Goal: Obtain resource: Obtain resource

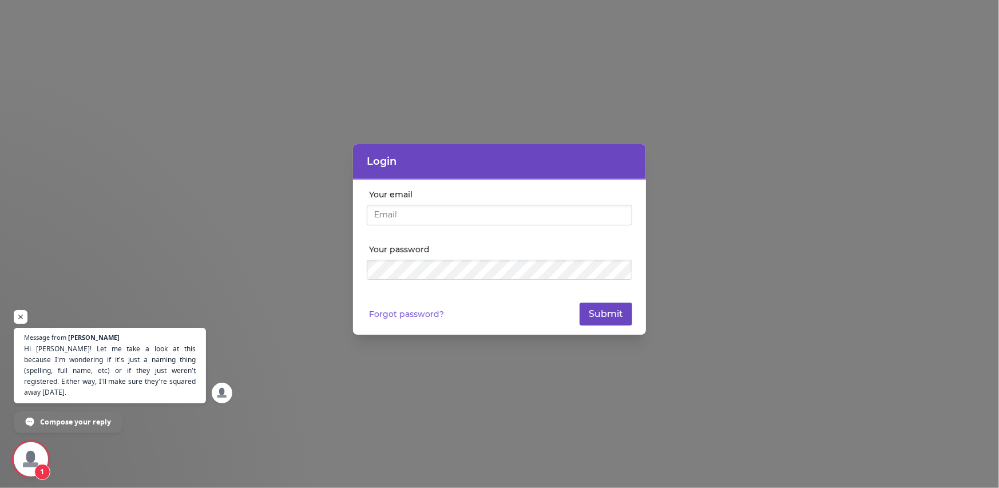
type input "[EMAIL_ADDRESS][DOMAIN_NAME]"
click at [614, 308] on button "Submit" at bounding box center [606, 314] width 53 height 23
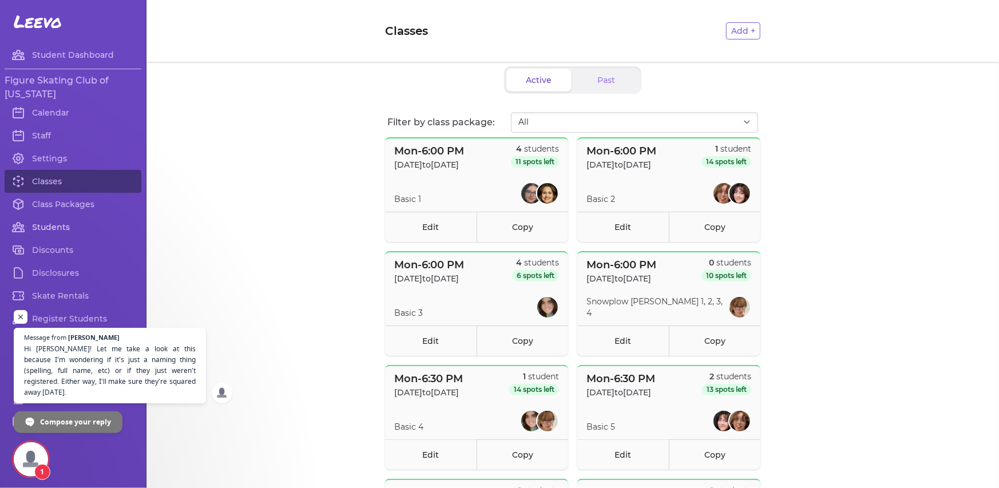
click at [55, 217] on link "Students" at bounding box center [73, 227] width 137 height 23
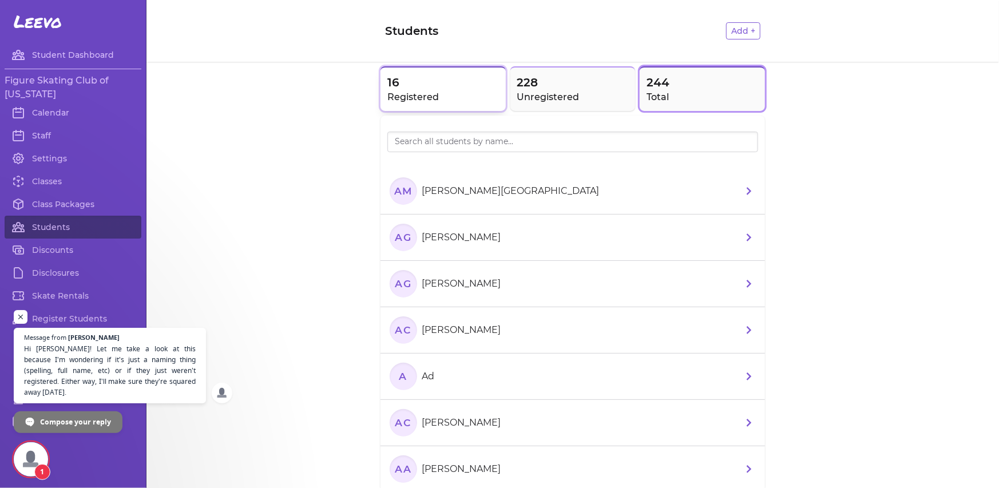
click at [423, 87] on span "16" at bounding box center [443, 82] width 112 height 16
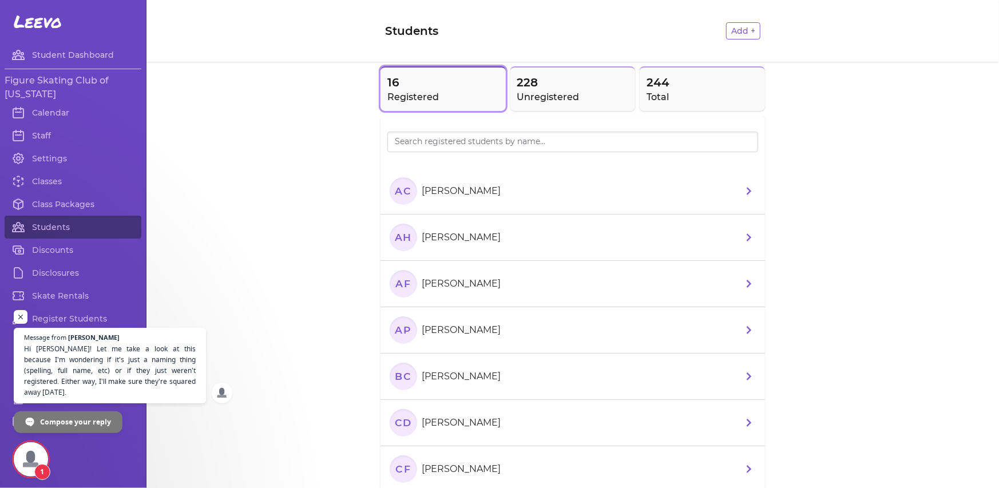
click at [27, 451] on span "Open chat" at bounding box center [31, 459] width 34 height 34
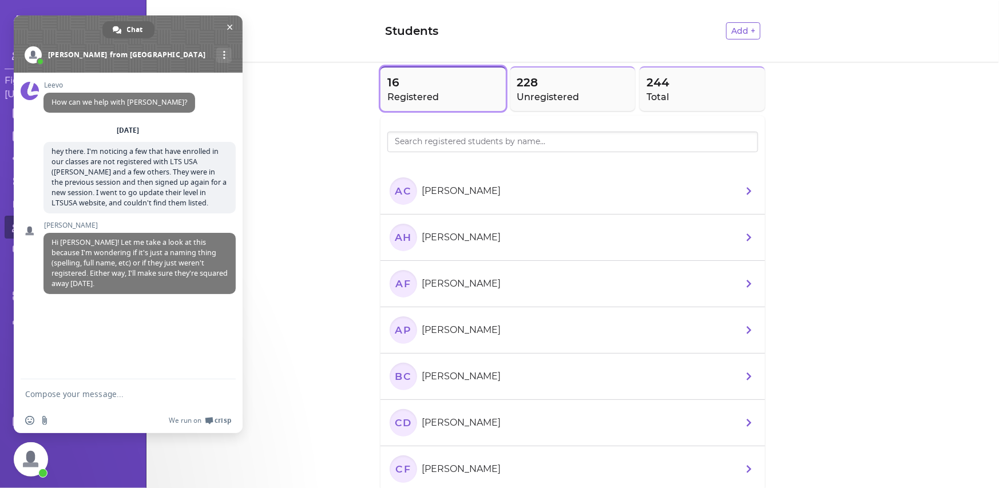
click at [39, 394] on textarea "Compose your message..." at bounding box center [115, 394] width 181 height 10
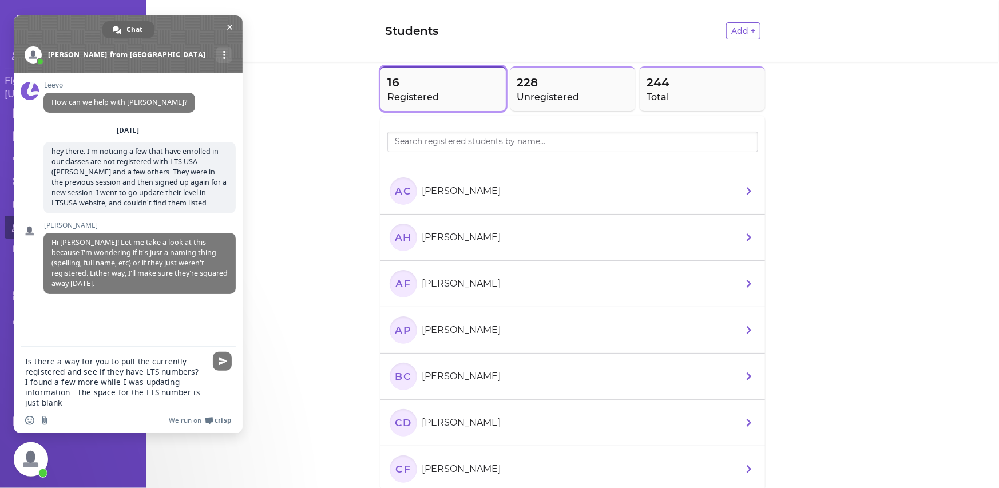
type textarea "Is there a way for you to pull the currently registered and see if they have LT…"
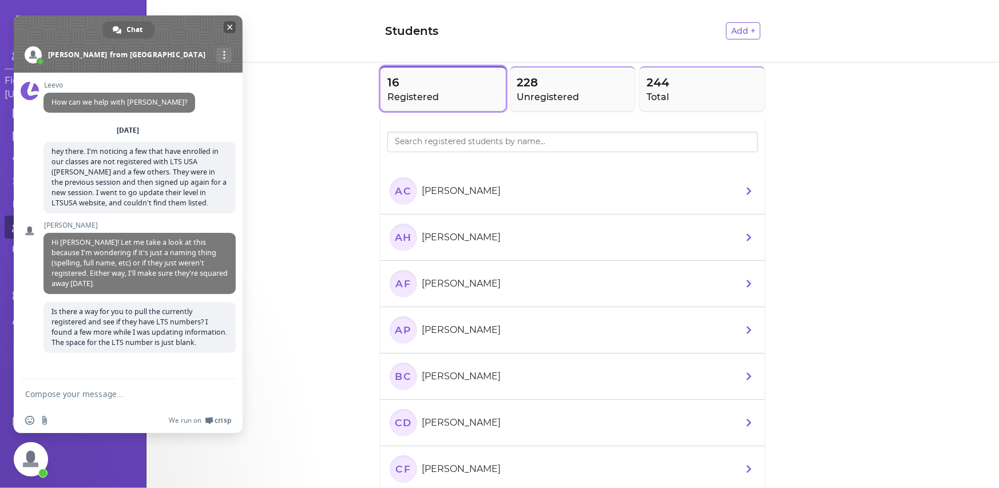
click at [235, 27] on span "Close chat" at bounding box center [230, 27] width 12 height 12
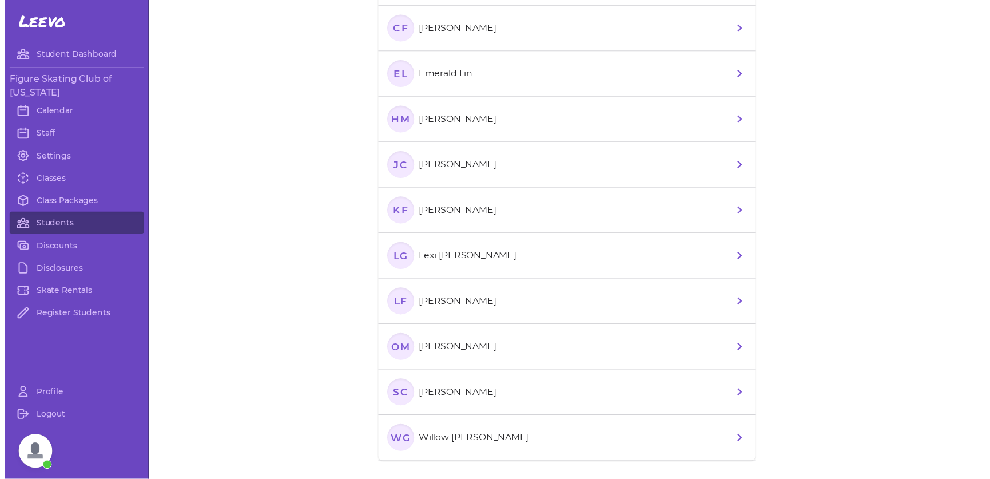
scroll to position [479, 0]
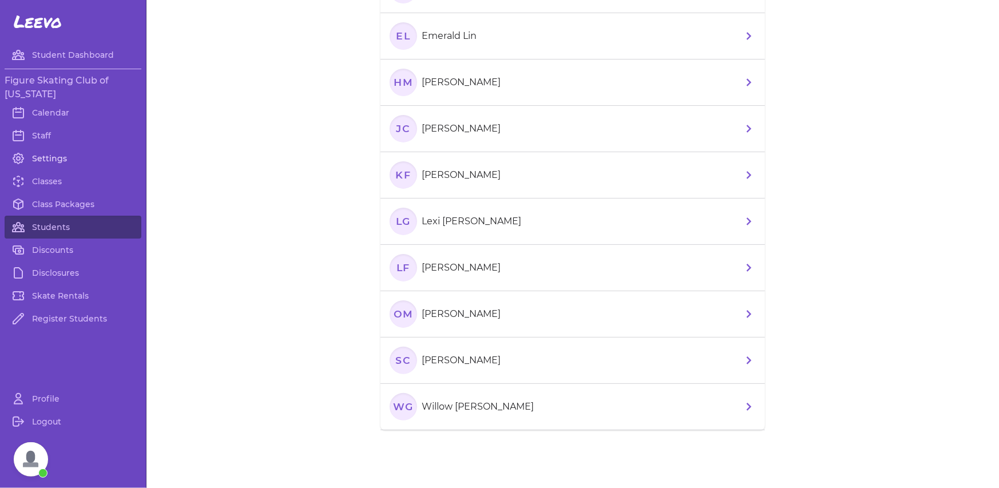
click at [54, 156] on link "Settings" at bounding box center [73, 158] width 137 height 23
select select "LA"
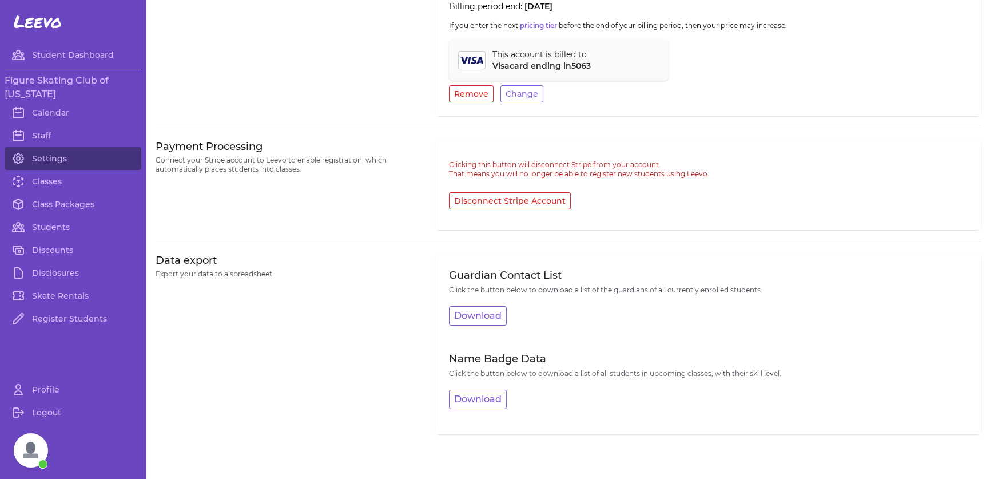
scroll to position [475, 0]
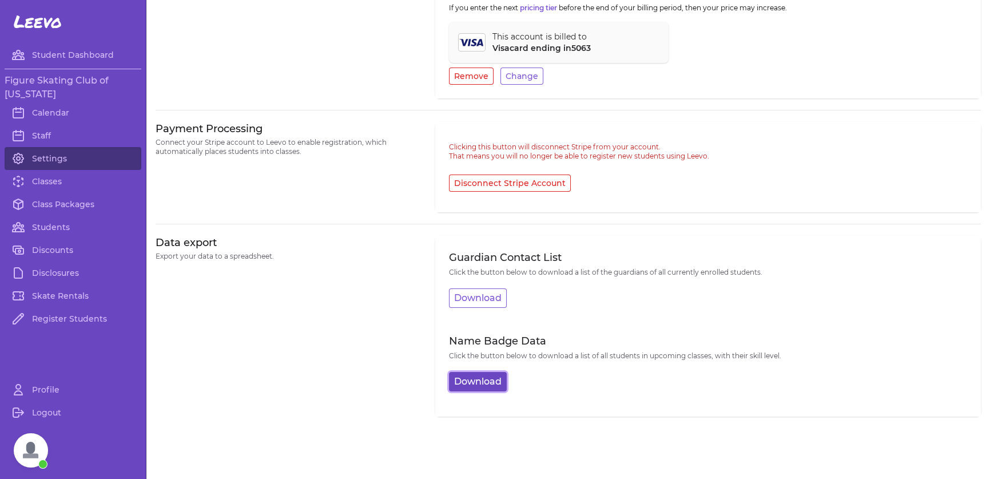
click at [485, 391] on button "Download" at bounding box center [478, 381] width 58 height 19
